Goal: Use online tool/utility: Use online tool/utility

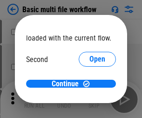
click at [89, 84] on span "Open" at bounding box center [97, 87] width 16 height 7
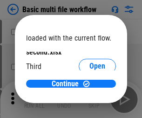
scroll to position [27, 0]
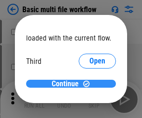
click at [67, 84] on span "Continue" at bounding box center [65, 83] width 27 height 7
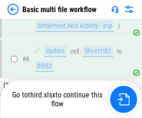
scroll to position [389, 0]
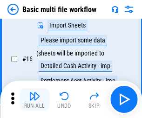
click at [34, 99] on img "button" at bounding box center [34, 95] width 11 height 11
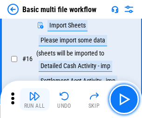
scroll to position [619, 0]
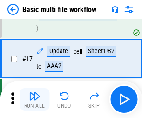
click at [34, 99] on img "button" at bounding box center [34, 95] width 11 height 11
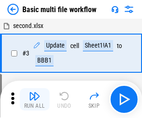
click at [34, 99] on img "button" at bounding box center [34, 95] width 11 height 11
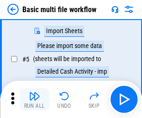
click at [34, 99] on img "button" at bounding box center [34, 95] width 11 height 11
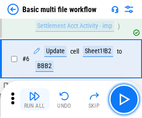
click at [34, 99] on img "button" at bounding box center [34, 95] width 11 height 11
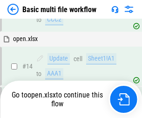
scroll to position [619, 0]
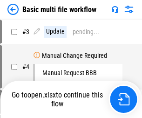
scroll to position [99, 0]
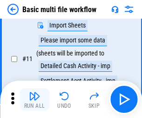
click at [34, 99] on img "button" at bounding box center [34, 95] width 11 height 11
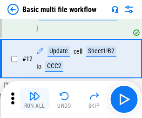
click at [34, 99] on img "button" at bounding box center [34, 95] width 11 height 11
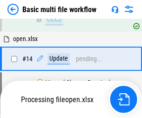
scroll to position [553, 0]
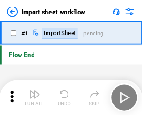
scroll to position [3, 0]
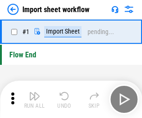
click at [34, 99] on img "button" at bounding box center [34, 95] width 11 height 11
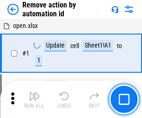
scroll to position [34, 0]
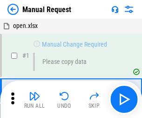
scroll to position [32, 0]
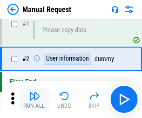
click at [34, 99] on img "button" at bounding box center [34, 95] width 11 height 11
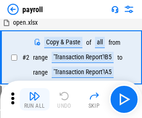
click at [34, 99] on img "button" at bounding box center [34, 95] width 11 height 11
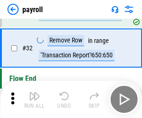
scroll to position [115, 0]
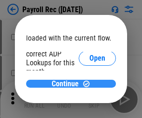
click at [67, 83] on span "Continue" at bounding box center [65, 83] width 27 height 7
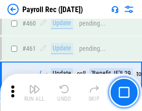
scroll to position [4957, 0]
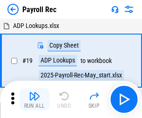
click at [34, 99] on img "button" at bounding box center [34, 95] width 11 height 11
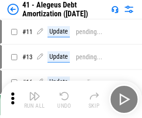
click at [34, 99] on img "button" at bounding box center [34, 95] width 11 height 11
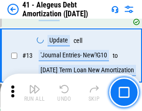
scroll to position [115, 0]
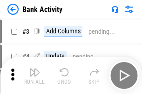
click at [34, 76] on img "button" at bounding box center [34, 72] width 11 height 11
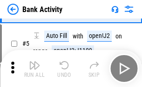
scroll to position [49, 0]
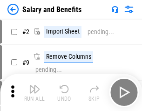
click at [34, 92] on img "button" at bounding box center [34, 88] width 11 height 11
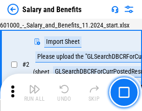
scroll to position [67, 0]
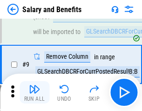
click at [34, 92] on img "button" at bounding box center [34, 88] width 11 height 11
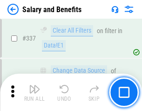
scroll to position [4355, 0]
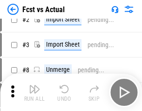
click at [34, 92] on img "button" at bounding box center [34, 88] width 11 height 11
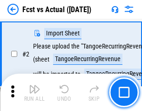
scroll to position [87, 0]
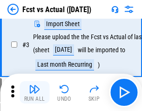
click at [34, 92] on img "button" at bounding box center [34, 88] width 11 height 11
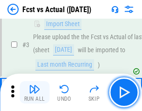
scroll to position [140, 0]
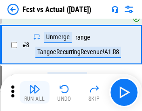
click at [34, 92] on img "button" at bounding box center [34, 88] width 11 height 11
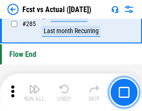
scroll to position [4402, 0]
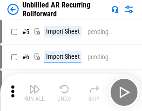
click at [34, 92] on img "button" at bounding box center [34, 88] width 11 height 11
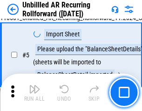
scroll to position [87, 0]
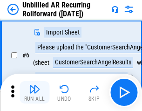
click at [34, 92] on img "button" at bounding box center [34, 88] width 11 height 11
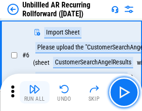
scroll to position [150, 0]
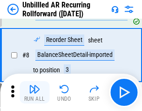
click at [34, 92] on img "button" at bounding box center [34, 88] width 11 height 11
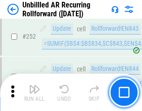
scroll to position [3159, 0]
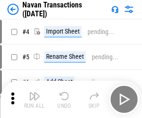
click at [34, 92] on img "button" at bounding box center [34, 95] width 11 height 11
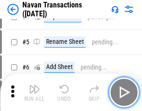
scroll to position [80, 0]
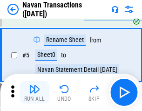
click at [34, 92] on img "button" at bounding box center [34, 88] width 11 height 11
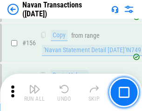
scroll to position [3016, 0]
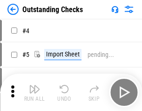
click at [34, 92] on img "button" at bounding box center [34, 88] width 11 height 11
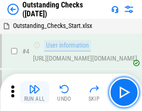
scroll to position [97, 0]
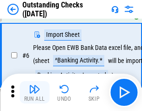
click at [34, 92] on img "button" at bounding box center [34, 88] width 11 height 11
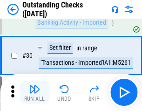
click at [34, 92] on img "button" at bounding box center [34, 88] width 11 height 11
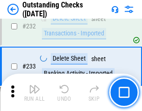
scroll to position [2824, 0]
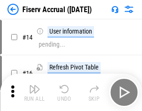
click at [34, 92] on img "button" at bounding box center [34, 88] width 11 height 11
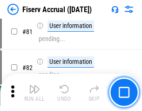
scroll to position [1222, 0]
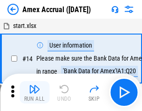
click at [34, 92] on img "button" at bounding box center [34, 88] width 11 height 11
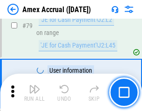
scroll to position [1207, 0]
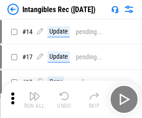
click at [34, 99] on img "button" at bounding box center [34, 95] width 11 height 11
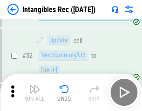
scroll to position [362, 0]
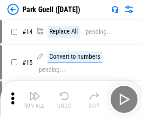
click at [34, 92] on img "button" at bounding box center [34, 95] width 11 height 11
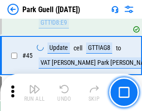
scroll to position [1163, 0]
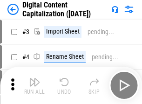
click at [34, 78] on img "button" at bounding box center [34, 81] width 11 height 11
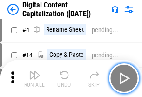
scroll to position [87, 0]
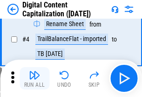
click at [34, 78] on img "button" at bounding box center [34, 74] width 11 height 11
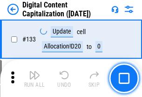
scroll to position [986, 0]
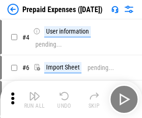
click at [34, 92] on img "button" at bounding box center [34, 95] width 11 height 11
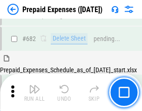
scroll to position [2558, 0]
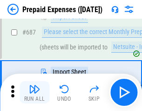
click at [34, 92] on img "button" at bounding box center [34, 88] width 11 height 11
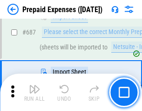
scroll to position [2605, 0]
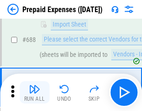
click at [34, 92] on img "button" at bounding box center [34, 88] width 11 height 11
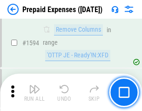
scroll to position [9056, 0]
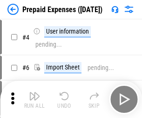
click at [34, 99] on img "button" at bounding box center [34, 95] width 11 height 11
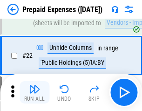
click at [34, 92] on img "button" at bounding box center [34, 88] width 11 height 11
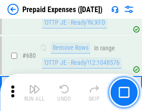
scroll to position [3239, 0]
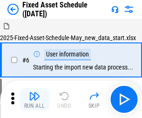
click at [34, 99] on img "button" at bounding box center [34, 95] width 11 height 11
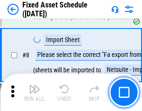
scroll to position [98, 0]
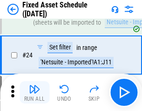
click at [34, 92] on img "button" at bounding box center [34, 88] width 11 height 11
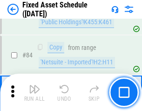
scroll to position [1278, 0]
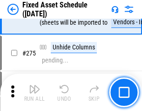
click at [34, 92] on img "button" at bounding box center [34, 88] width 11 height 11
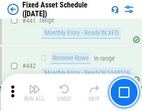
scroll to position [4158, 0]
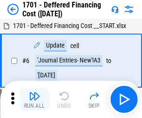
click at [34, 99] on img "button" at bounding box center [34, 95] width 11 height 11
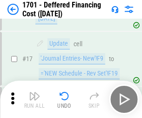
scroll to position [112, 0]
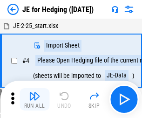
click at [34, 92] on img "button" at bounding box center [34, 95] width 11 height 11
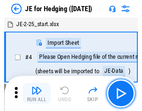
scroll to position [53, 0]
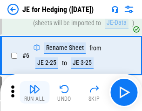
click at [34, 92] on img "button" at bounding box center [34, 88] width 11 height 11
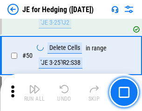
scroll to position [602, 0]
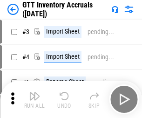
click at [34, 92] on img "button" at bounding box center [34, 95] width 11 height 11
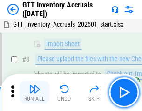
scroll to position [60, 0]
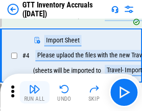
click at [34, 92] on img "button" at bounding box center [34, 88] width 11 height 11
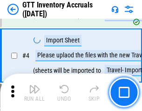
scroll to position [107, 0]
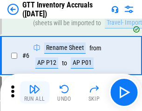
click at [34, 92] on img "button" at bounding box center [34, 88] width 11 height 11
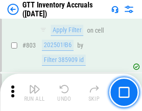
scroll to position [7060, 0]
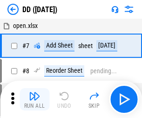
click at [34, 99] on img "button" at bounding box center [34, 95] width 11 height 11
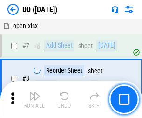
scroll to position [90, 0]
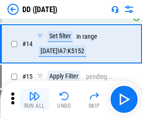
click at [34, 99] on img "button" at bounding box center [34, 95] width 11 height 11
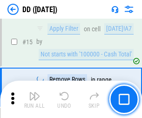
scroll to position [239, 0]
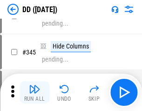
click at [34, 92] on img "button" at bounding box center [34, 88] width 11 height 11
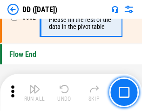
scroll to position [4452, 0]
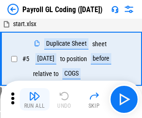
click at [34, 99] on img "button" at bounding box center [34, 95] width 11 height 11
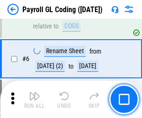
scroll to position [112, 0]
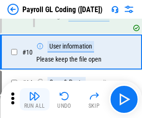
click at [34, 99] on img "button" at bounding box center [34, 95] width 11 height 11
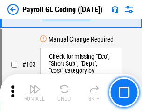
scroll to position [2182, 0]
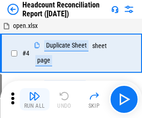
click at [34, 99] on img "button" at bounding box center [34, 95] width 11 height 11
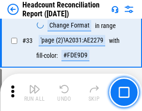
scroll to position [856, 0]
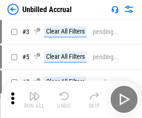
click at [34, 99] on img "button" at bounding box center [34, 95] width 11 height 11
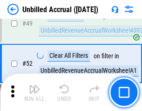
scroll to position [844, 0]
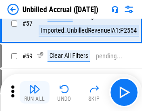
click at [34, 92] on img "button" at bounding box center [34, 88] width 11 height 11
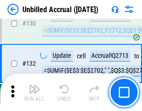
scroll to position [2771, 0]
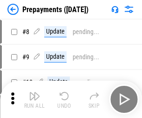
click at [34, 99] on img "button" at bounding box center [34, 95] width 11 height 11
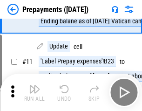
scroll to position [58, 0]
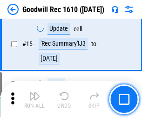
scroll to position [159, 0]
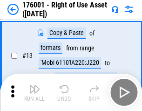
scroll to position [60, 0]
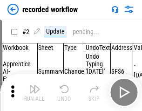
click at [34, 92] on img "button" at bounding box center [34, 88] width 11 height 11
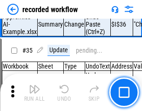
scroll to position [2907, 0]
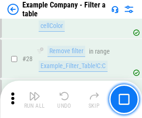
scroll to position [851, 0]
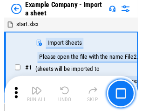
scroll to position [78, 0]
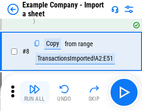
click at [34, 92] on img "button" at bounding box center [34, 88] width 11 height 11
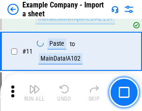
scroll to position [206, 0]
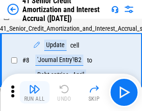
click at [34, 92] on img "button" at bounding box center [34, 88] width 11 height 11
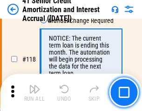
scroll to position [878, 0]
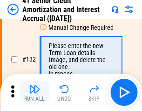
click at [34, 92] on img "button" at bounding box center [34, 88] width 11 height 11
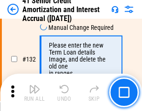
scroll to position [972, 0]
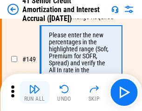
click at [34, 92] on img "button" at bounding box center [34, 88] width 11 height 11
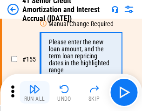
click at [34, 92] on img "button" at bounding box center [34, 88] width 11 height 11
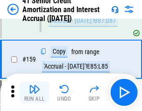
click at [34, 92] on img "button" at bounding box center [34, 88] width 11 height 11
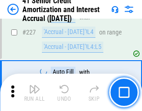
scroll to position [2083, 0]
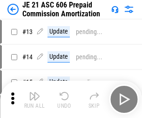
click at [34, 92] on img "button" at bounding box center [34, 95] width 11 height 11
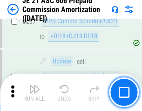
scroll to position [1712, 0]
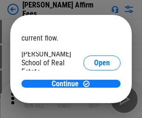
click at [94, 108] on span "Open" at bounding box center [102, 111] width 16 height 7
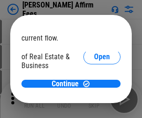
click at [94, 97] on span "Open" at bounding box center [102, 100] width 16 height 7
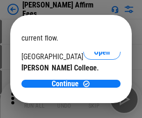
click at [94, 87] on span "Open" at bounding box center [102, 90] width 16 height 7
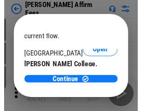
scroll to position [146, 0]
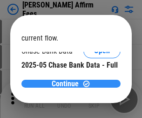
click at [67, 83] on span "Continue" at bounding box center [65, 83] width 27 height 7
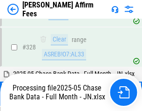
scroll to position [1892, 0]
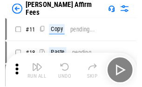
scroll to position [9, 0]
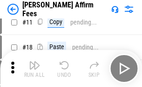
click at [34, 69] on img "button" at bounding box center [34, 65] width 11 height 11
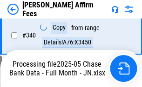
scroll to position [2078, 0]
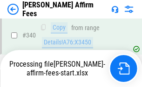
scroll to position [2078, 0]
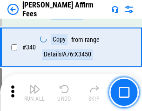
scroll to position [2012, 0]
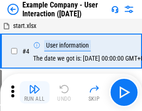
click at [34, 92] on img "button" at bounding box center [34, 88] width 11 height 11
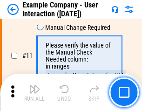
scroll to position [201, 0]
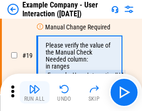
click at [34, 92] on img "button" at bounding box center [34, 88] width 11 height 11
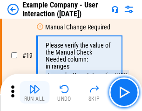
click at [34, 92] on img "button" at bounding box center [34, 88] width 11 height 11
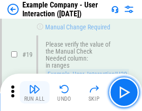
scroll to position [257, 0]
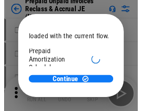
scroll to position [55, 0]
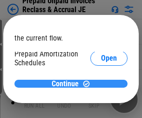
click at [67, 83] on span "Continue" at bounding box center [65, 83] width 27 height 7
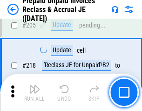
scroll to position [1206, 0]
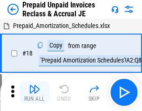
click at [34, 92] on img "button" at bounding box center [34, 88] width 11 height 11
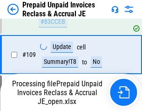
scroll to position [1158, 0]
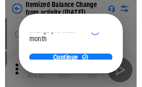
scroll to position [68, 0]
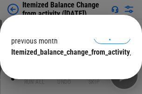
click at [67, 67] on span "Continue" at bounding box center [65, 70] width 27 height 7
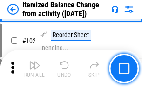
scroll to position [1556, 0]
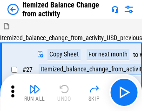
scroll to position [14, 0]
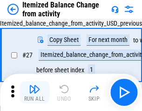
click at [34, 92] on img "button" at bounding box center [34, 88] width 11 height 11
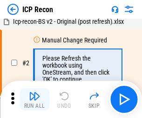
click at [34, 99] on img "button" at bounding box center [34, 95] width 11 height 11
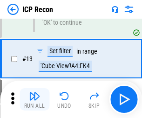
click at [34, 99] on img "button" at bounding box center [34, 95] width 11 height 11
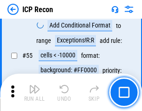
scroll to position [811, 0]
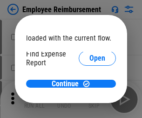
click at [89, 108] on span "Open" at bounding box center [97, 111] width 16 height 7
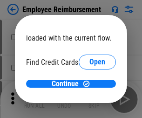
scroll to position [54, 0]
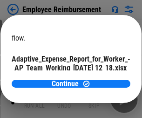
click at [104, 78] on span "Open" at bounding box center [112, 81] width 16 height 7
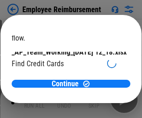
scroll to position [97, 0]
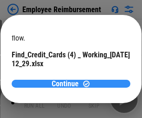
click at [67, 83] on span "Continue" at bounding box center [65, 83] width 27 height 7
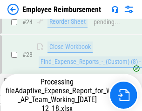
scroll to position [435, 0]
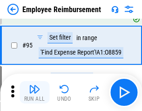
click at [34, 92] on img "button" at bounding box center [34, 88] width 11 height 11
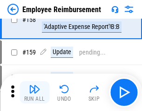
click at [34, 92] on img "button" at bounding box center [34, 88] width 11 height 11
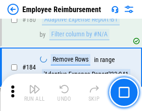
scroll to position [2364, 0]
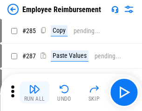
click at [34, 92] on img "button" at bounding box center [34, 88] width 11 height 11
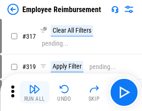
click at [34, 92] on img "button" at bounding box center [34, 88] width 11 height 11
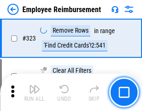
scroll to position [4781, 0]
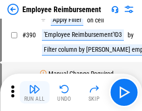
click at [34, 92] on img "button" at bounding box center [34, 88] width 11 height 11
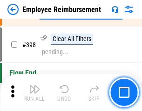
click at [34, 92] on img "button" at bounding box center [34, 88] width 11 height 11
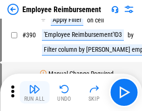
click at [34, 92] on img "button" at bounding box center [34, 88] width 11 height 11
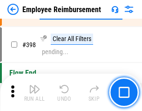
scroll to position [5705, 0]
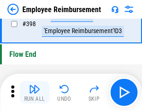
click at [34, 92] on img "button" at bounding box center [34, 88] width 11 height 11
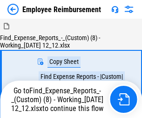
scroll to position [32, 0]
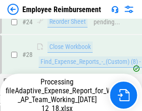
scroll to position [435, 0]
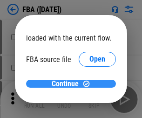
click at [67, 84] on span "Continue" at bounding box center [65, 83] width 27 height 7
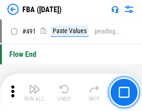
scroll to position [6959, 0]
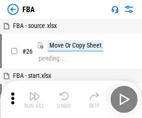
click at [34, 99] on img "button" at bounding box center [34, 95] width 11 height 11
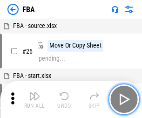
scroll to position [9, 0]
